Goal: Communication & Community: Ask a question

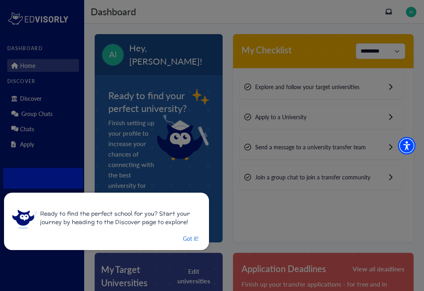
scroll to position [80, 0]
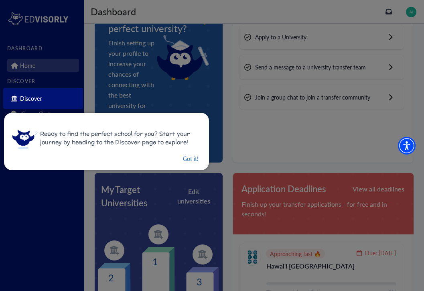
click at [192, 168] on div "Ready to find the perfect school for you? Start your journey by heading to the …" at bounding box center [106, 141] width 205 height 57
click at [192, 163] on button "Got it!" at bounding box center [190, 159] width 17 height 10
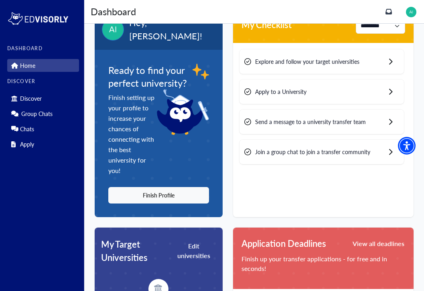
scroll to position [19, 0]
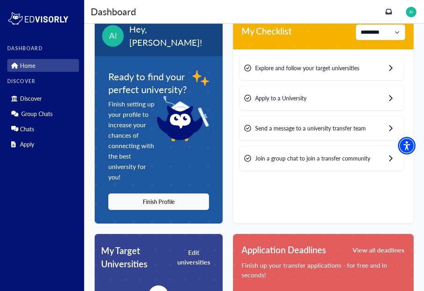
click at [347, 130] on span "Send a message to a university transfer team" at bounding box center [310, 128] width 111 height 8
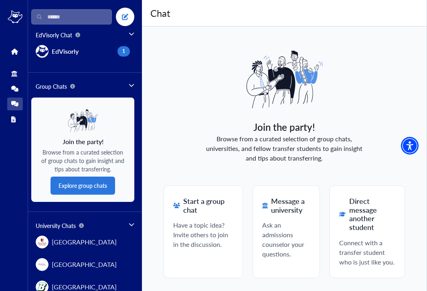
click at [276, 213] on h2 "Message a university" at bounding box center [286, 204] width 48 height 17
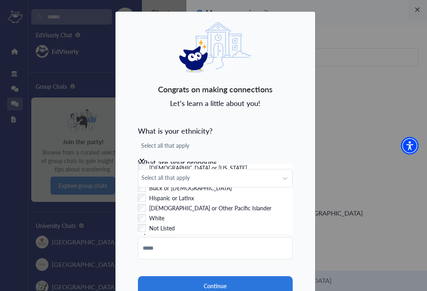
click at [234, 143] on span "Select all that apply" at bounding box center [215, 145] width 148 height 8
click at [216, 194] on div "Black or [DEMOGRAPHIC_DATA]" at bounding box center [215, 189] width 155 height 10
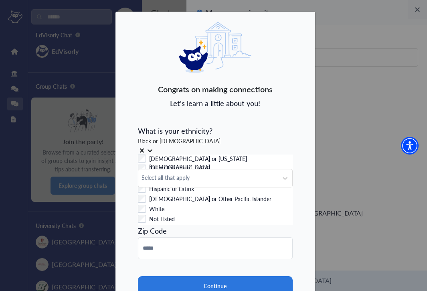
click at [275, 102] on div "Congrats on making connections Let's learn a little about you! What is your eth…" at bounding box center [215, 177] width 200 height 333
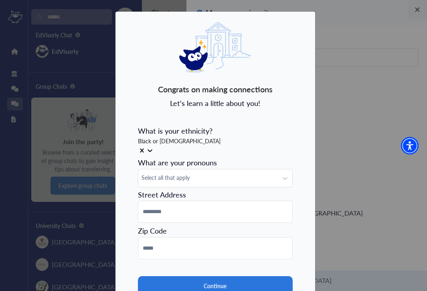
click at [152, 149] on icon at bounding box center [149, 150] width 5 height 3
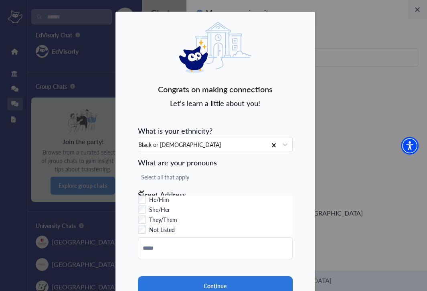
click at [242, 181] on span "Select all that apply" at bounding box center [215, 177] width 148 height 8
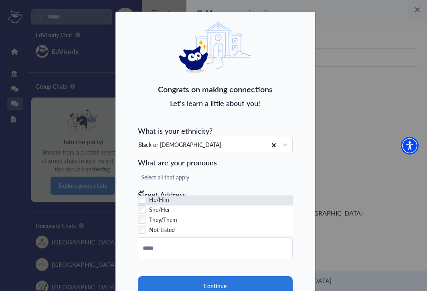
click at [208, 201] on div "He/Him" at bounding box center [215, 200] width 155 height 10
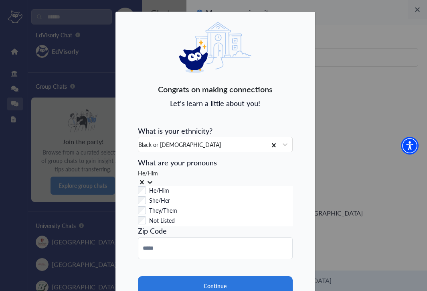
click at [292, 107] on div "Congrats on making connections Let's learn a little about you! What is your eth…" at bounding box center [215, 177] width 200 height 333
click at [154, 178] on icon at bounding box center [150, 182] width 8 height 8
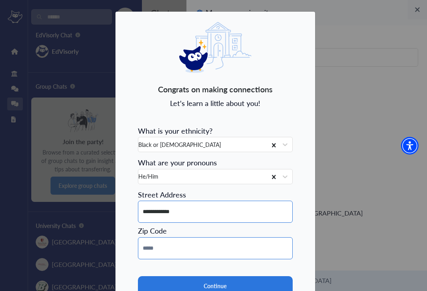
type input "**********"
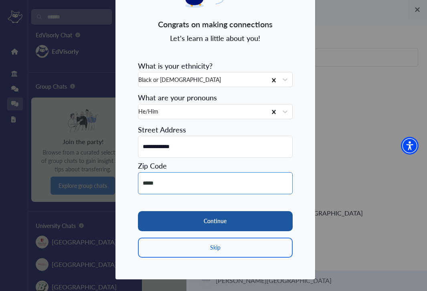
scroll to position [66, 0]
type input "*****"
click at [232, 223] on button "Continue" at bounding box center [215, 221] width 155 height 20
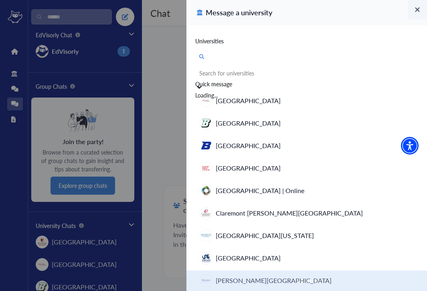
click at [262, 69] on div "Search for universities" at bounding box center [306, 73] width 215 height 8
type input "**********"
click at [261, 98] on div "[GEOGRAPHIC_DATA]" at bounding box center [240, 102] width 55 height 8
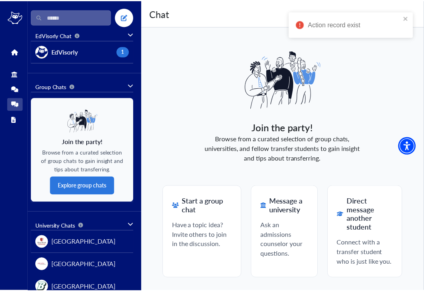
scroll to position [0, 0]
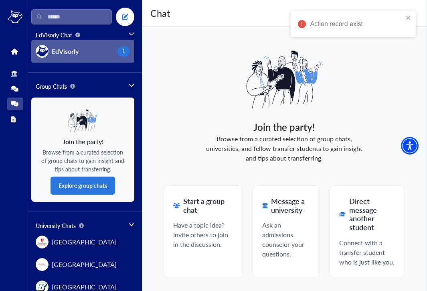
click at [114, 59] on button "EdVisorly 1" at bounding box center [82, 51] width 103 height 22
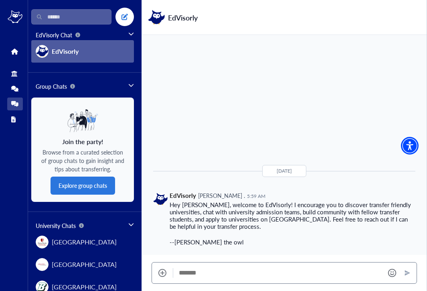
click at [311, 272] on textarea "Message" at bounding box center [279, 273] width 200 height 8
type textarea "**********"
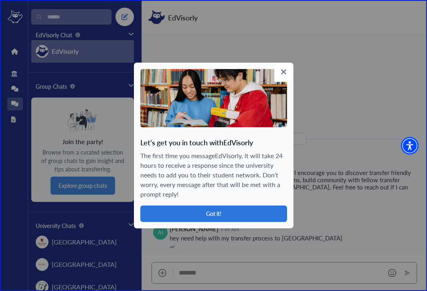
click at [285, 69] on icon at bounding box center [284, 72] width 6 height 8
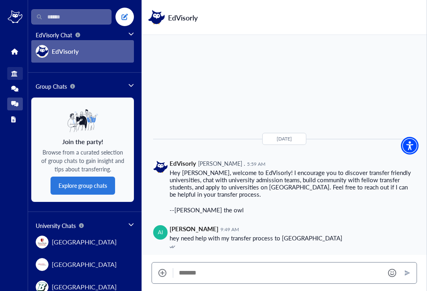
click at [21, 71] on link "Discover" at bounding box center [15, 73] width 16 height 13
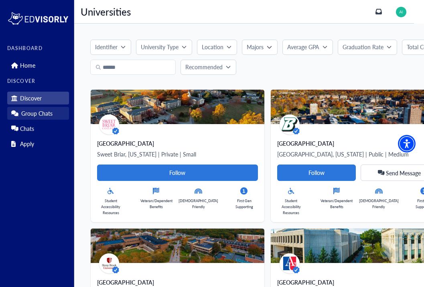
click at [46, 110] on p "Group Chats" at bounding box center [36, 113] width 31 height 7
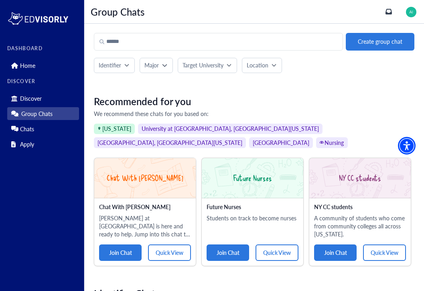
click at [157, 63] on p "Major" at bounding box center [151, 65] width 14 height 8
